Goal: Task Accomplishment & Management: Manage account settings

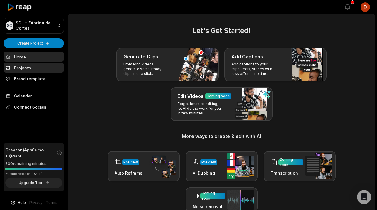
click at [36, 67] on link "Projects" at bounding box center [34, 68] width 60 height 10
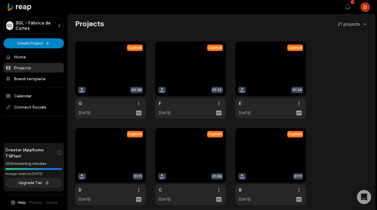
click at [137, 101] on html "SC SDL - Fábrica de Cortes Create Project Home Projects Brand template Calendar…" at bounding box center [188, 105] width 377 height 210
click at [126, 121] on span "Delete" at bounding box center [121, 124] width 13 height 6
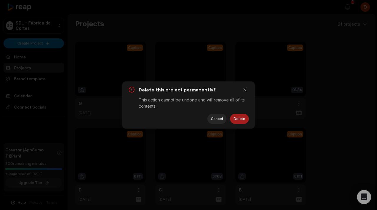
click at [242, 120] on button "Delete" at bounding box center [239, 119] width 19 height 10
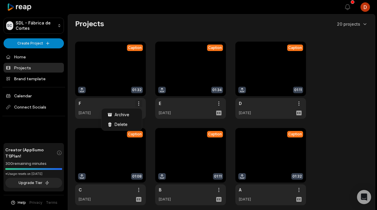
click at [142, 103] on html "SC SDL - Fábrica de Cortes Create Project Home Projects Brand template Calendar…" at bounding box center [188, 105] width 377 height 210
click at [133, 124] on div "Delete" at bounding box center [122, 124] width 38 height 10
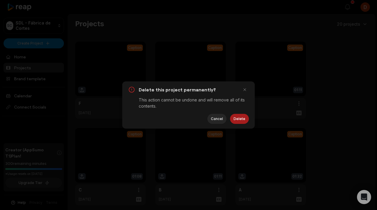
click at [240, 119] on button "Delete" at bounding box center [239, 119] width 19 height 10
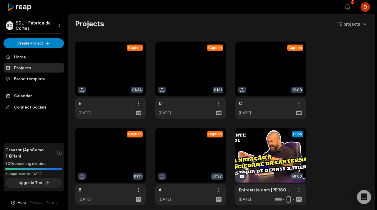
click at [138, 104] on html "SC SDL - Fábrica de Cortes Create Project Home Projects Brand template Calendar…" at bounding box center [188, 105] width 377 height 210
click at [129, 126] on div "Delete" at bounding box center [122, 124] width 38 height 10
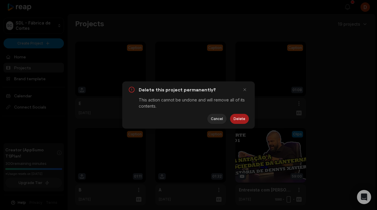
click at [236, 123] on button "Delete" at bounding box center [239, 119] width 19 height 10
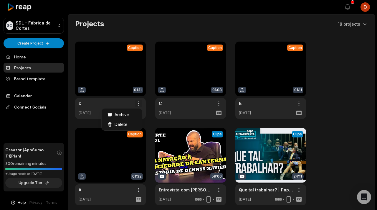
click at [139, 102] on html "SC SDL - Fábrica de Cortes Create Project Home Projects Brand template Calendar…" at bounding box center [188, 105] width 377 height 210
click at [129, 122] on div "Delete" at bounding box center [122, 124] width 38 height 10
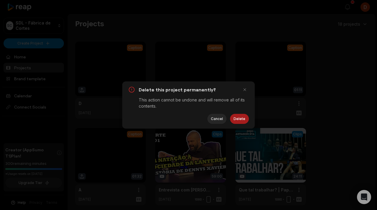
click at [236, 121] on button "Delete" at bounding box center [239, 119] width 19 height 10
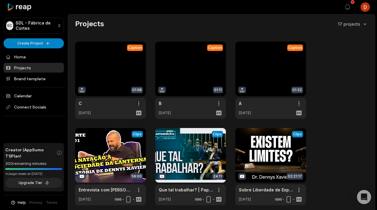
click at [140, 104] on html "SC SDL - Fábrica de Cortes Create Project Home Projects Brand template Calendar…" at bounding box center [188, 105] width 377 height 210
click at [124, 125] on span "Delete" at bounding box center [121, 124] width 13 height 6
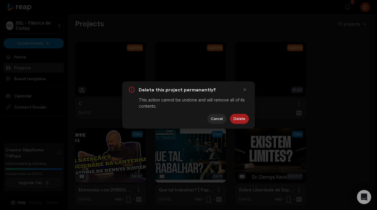
click at [239, 120] on button "Delete" at bounding box center [239, 119] width 19 height 10
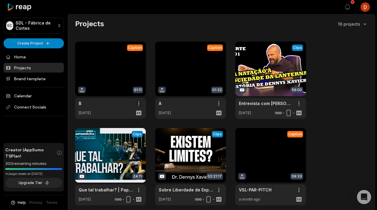
click at [140, 104] on html "SC SDL - Fábrica de Cortes Create Project Home Projects Brand template Calendar…" at bounding box center [188, 105] width 377 height 210
click at [128, 124] on div "Delete" at bounding box center [122, 124] width 38 height 10
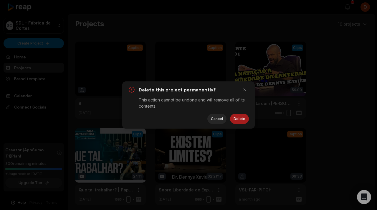
click at [234, 120] on button "Delete" at bounding box center [239, 119] width 19 height 10
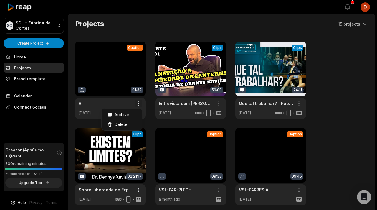
click at [139, 106] on html "SC SDL - Fábrica de Cortes Create Project Home Projects Brand template Calendar…" at bounding box center [188, 105] width 377 height 210
click at [130, 125] on div "Delete" at bounding box center [122, 124] width 38 height 10
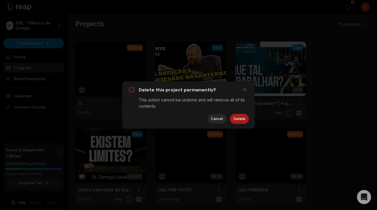
click at [242, 123] on button "Delete" at bounding box center [239, 119] width 19 height 10
